Goal: Navigation & Orientation: Go to known website

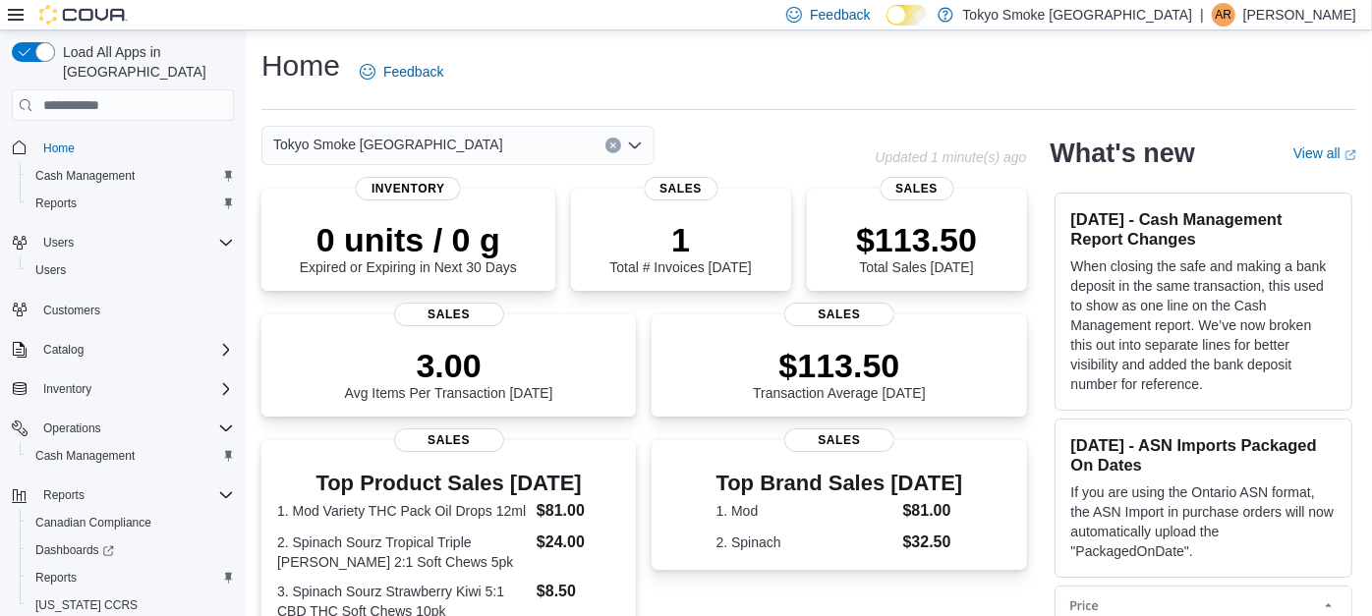
click at [1295, 22] on p "[PERSON_NAME]" at bounding box center [1299, 15] width 113 height 24
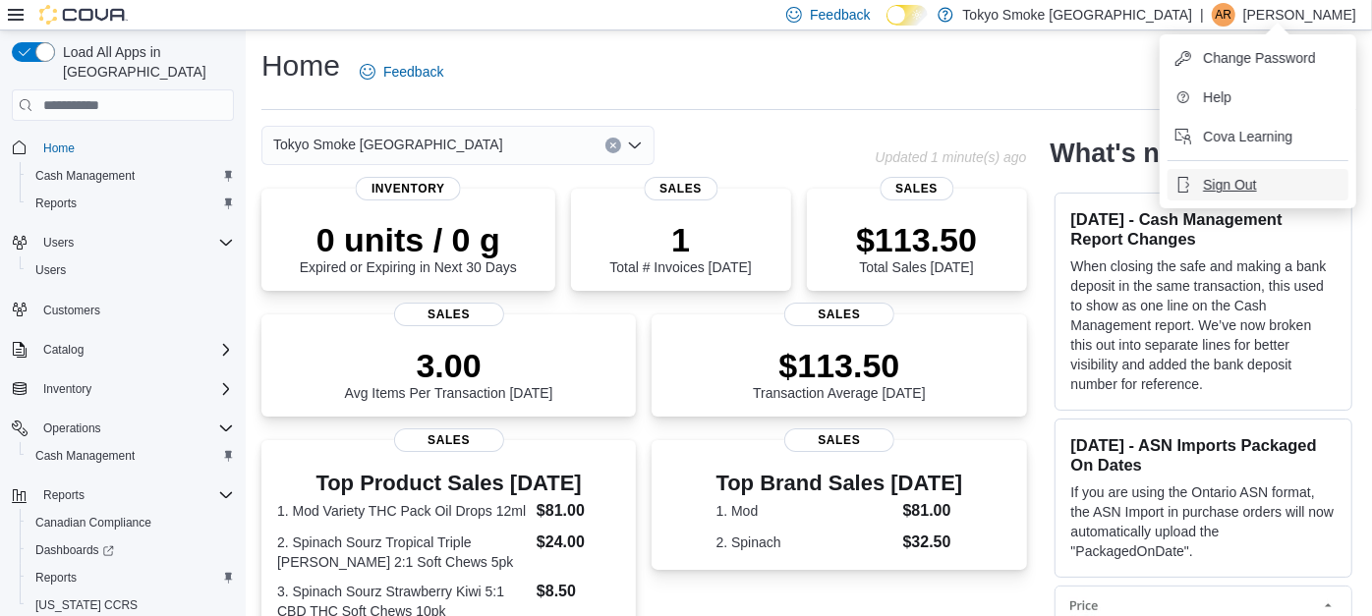
click at [1240, 185] on span "Sign Out" at bounding box center [1229, 185] width 53 height 20
